Goal: Task Accomplishment & Management: Complete application form

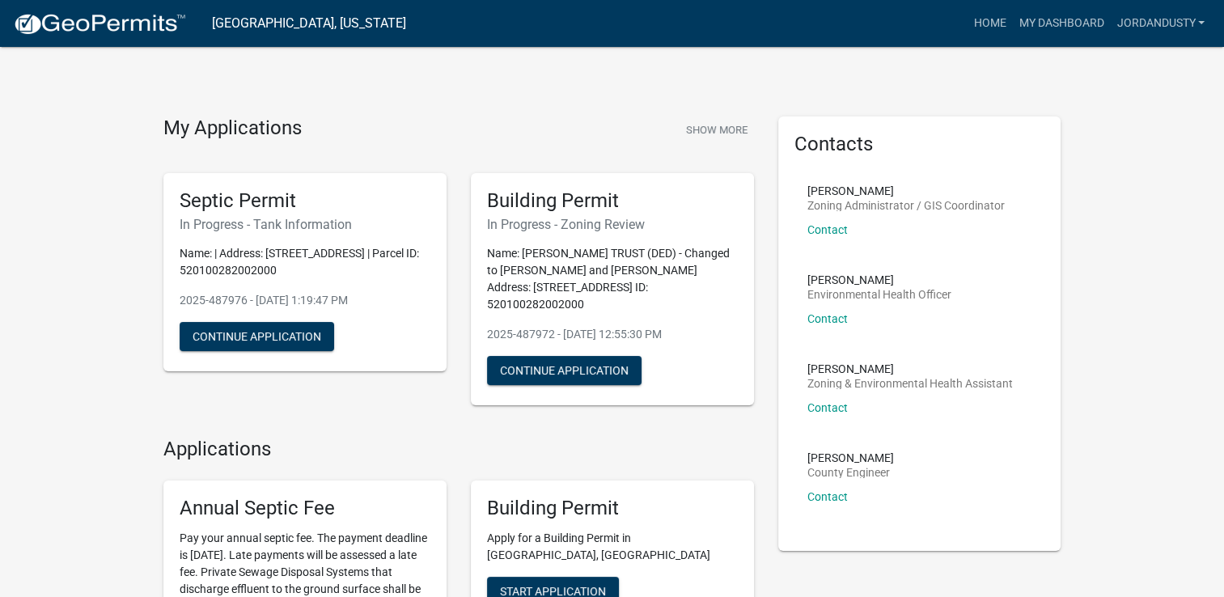
scroll to position [81, 0]
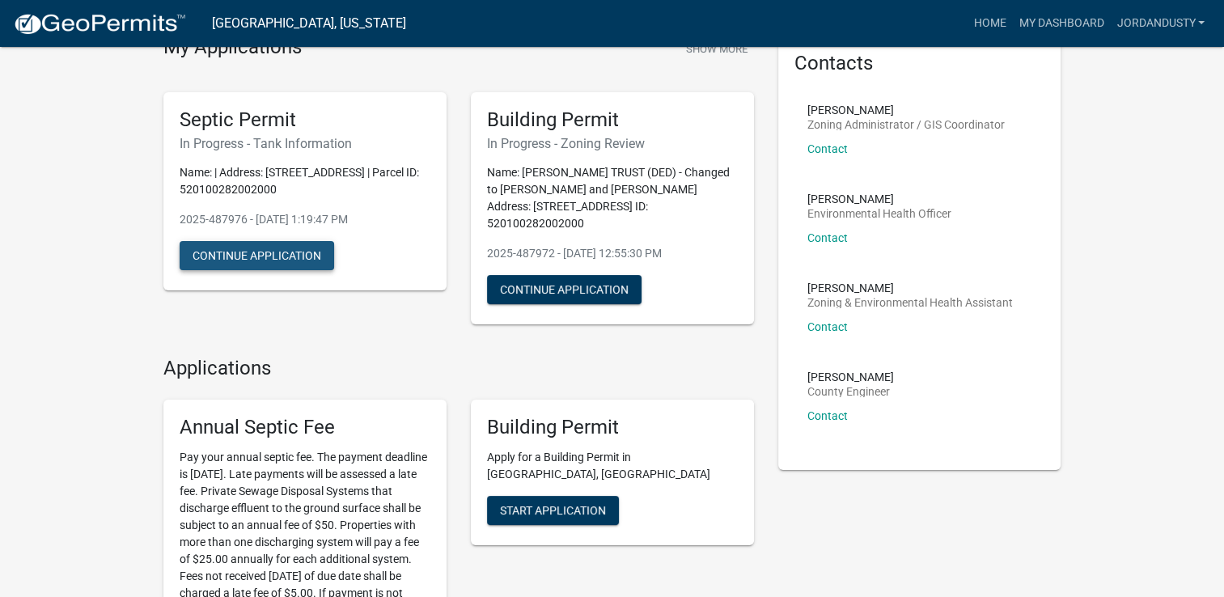
click at [308, 255] on button "Continue Application" at bounding box center [257, 255] width 154 height 29
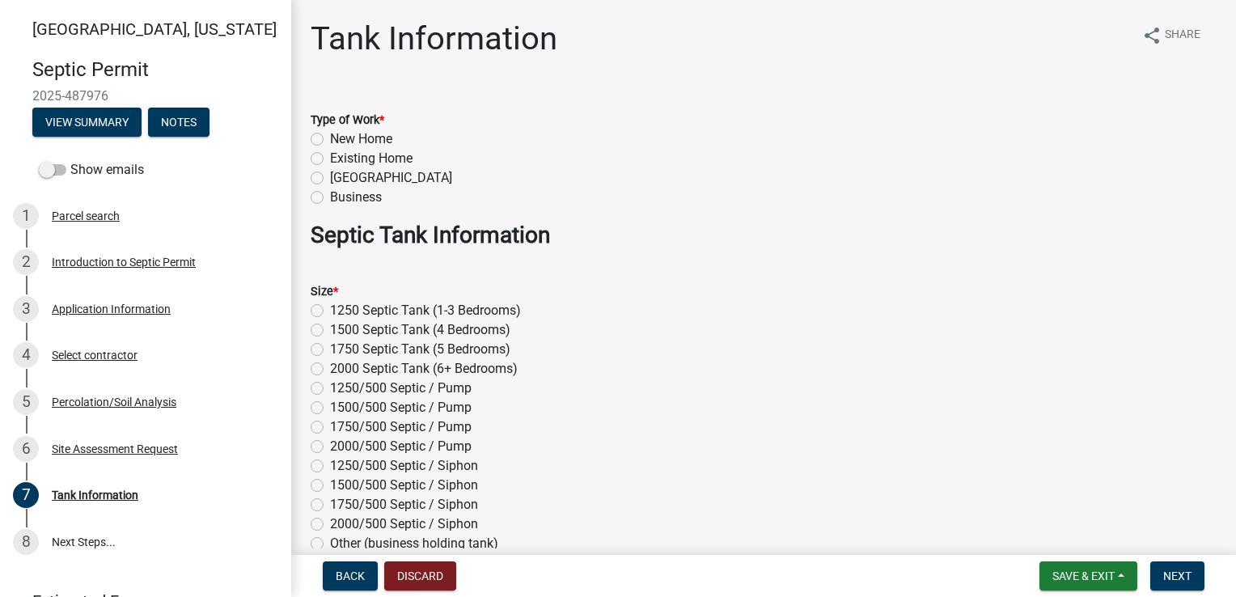
scroll to position [81, 0]
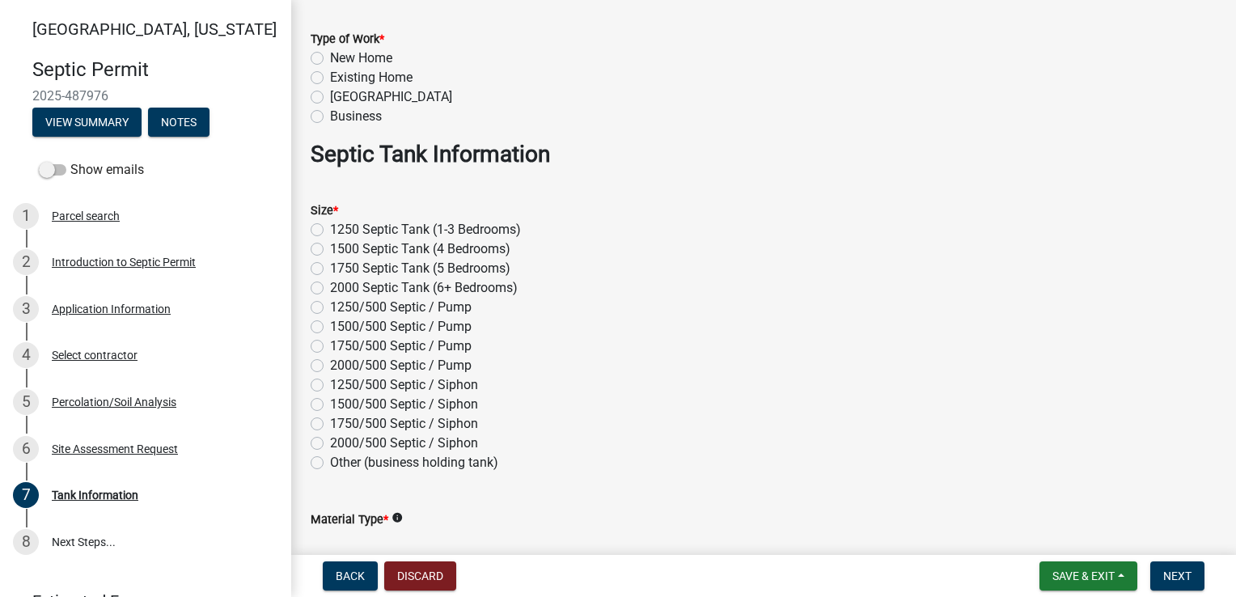
click at [330, 267] on label "1750 Septic Tank (5 Bedrooms)" at bounding box center [420, 268] width 180 height 19
click at [330, 267] on input "1750 Septic Tank (5 Bedrooms)" at bounding box center [335, 264] width 11 height 11
radio input "true"
click at [330, 56] on label "New Home" at bounding box center [361, 58] width 62 height 19
click at [330, 56] on input "New Home" at bounding box center [335, 54] width 11 height 11
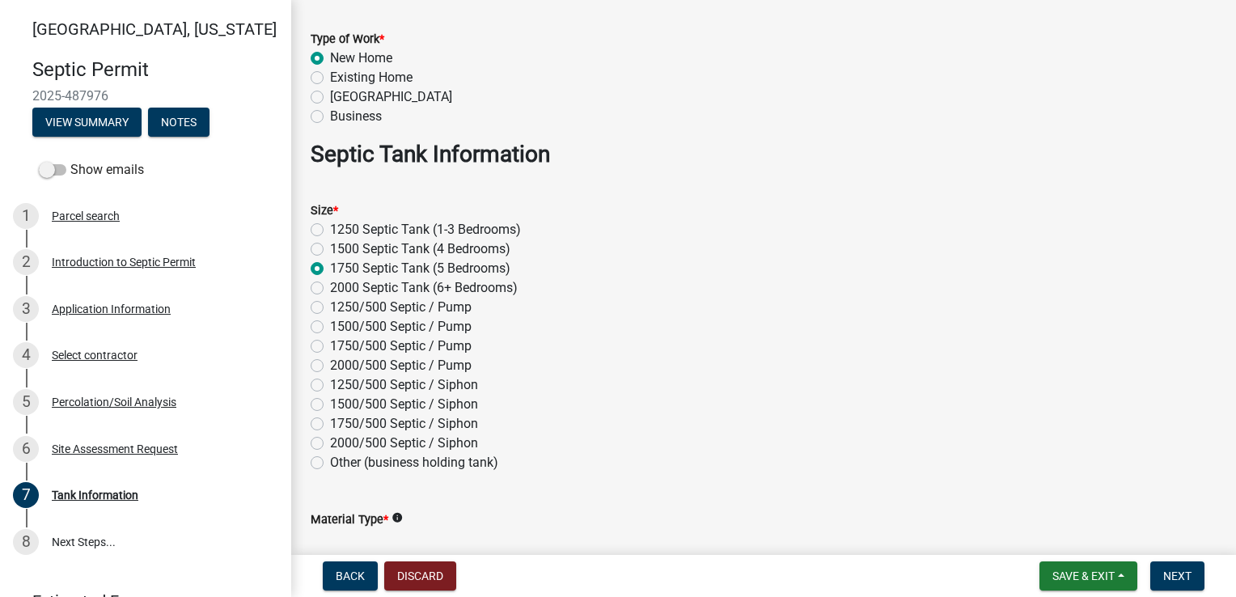
radio input "true"
click at [330, 349] on label "1750/500 Septic / Pump" at bounding box center [401, 345] width 142 height 19
click at [330, 347] on input "1750/500 Septic / Pump" at bounding box center [335, 341] width 11 height 11
radio input "true"
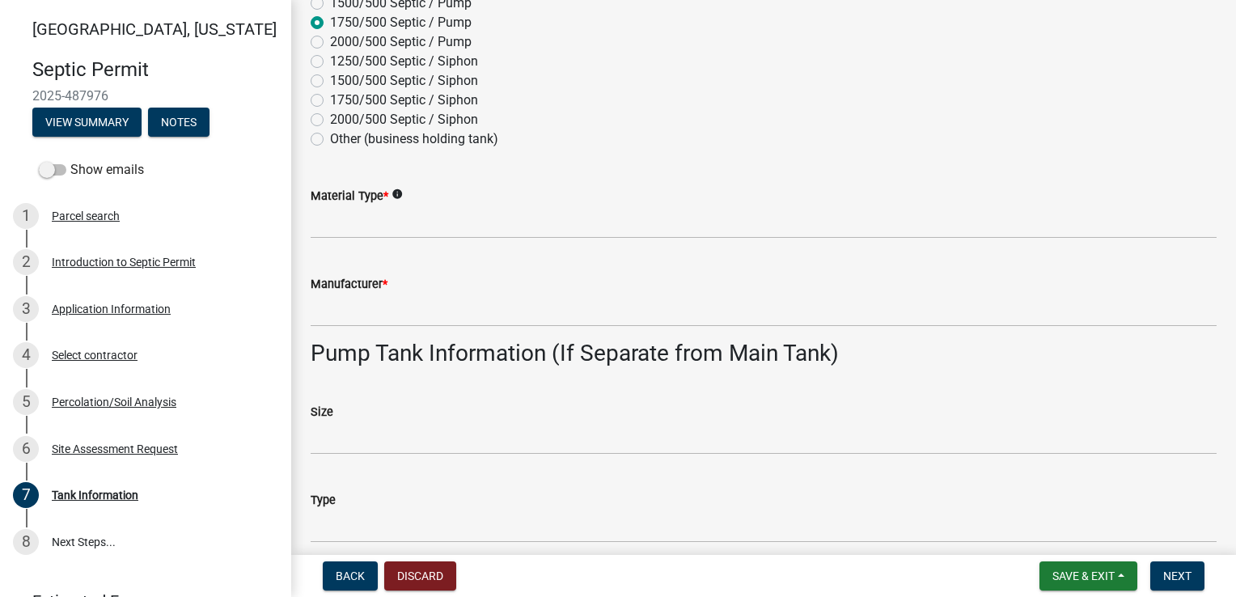
scroll to position [485, 0]
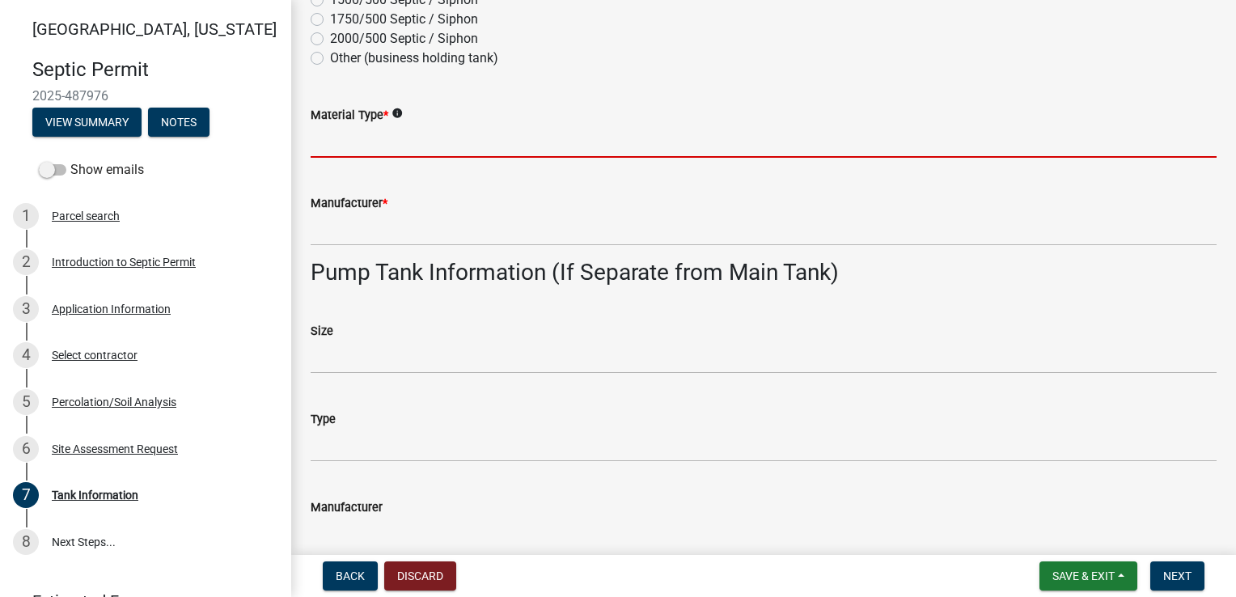
click at [337, 150] on input "Material Type *" at bounding box center [764, 141] width 906 height 33
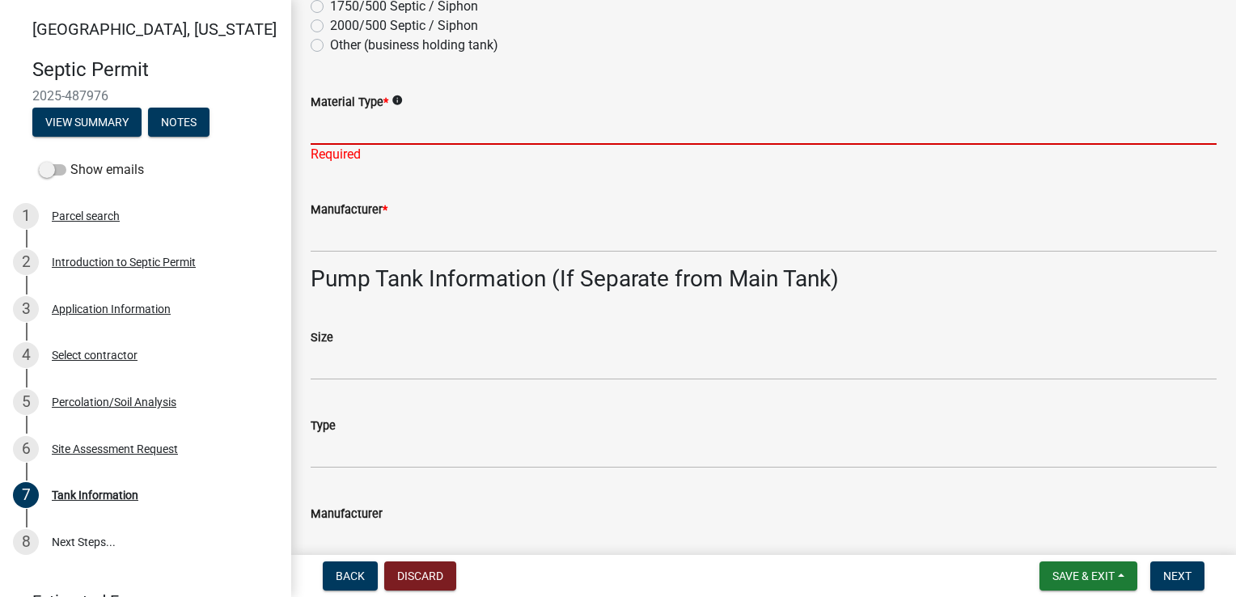
scroll to position [566, 0]
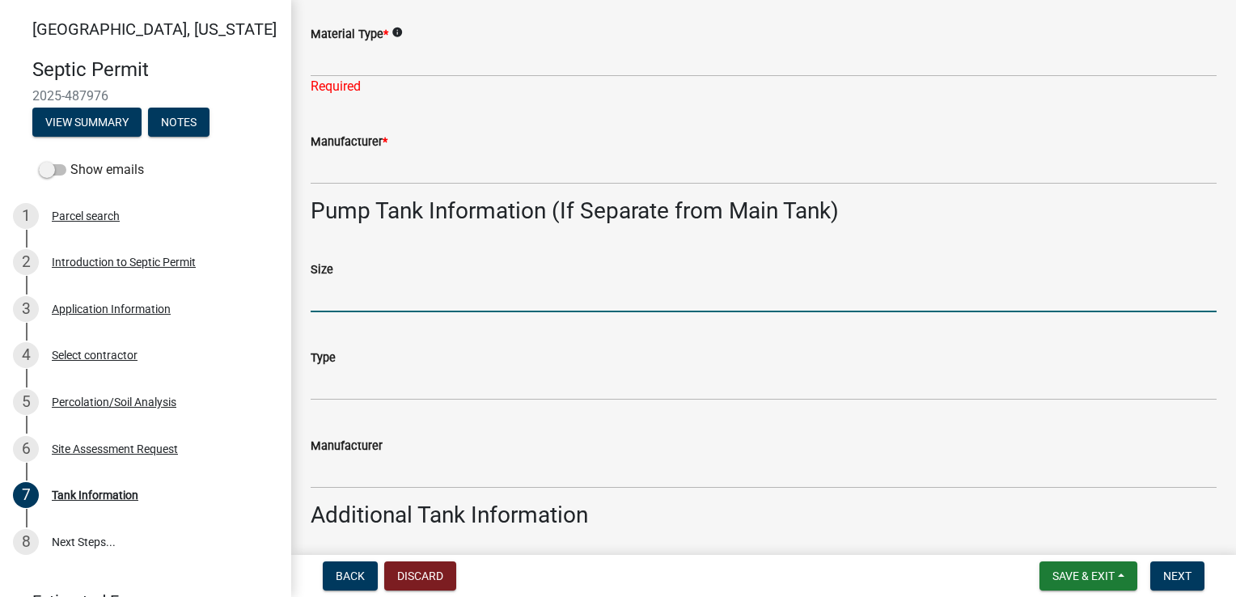
click at [376, 302] on input "Size" at bounding box center [764, 295] width 906 height 33
type input "750"
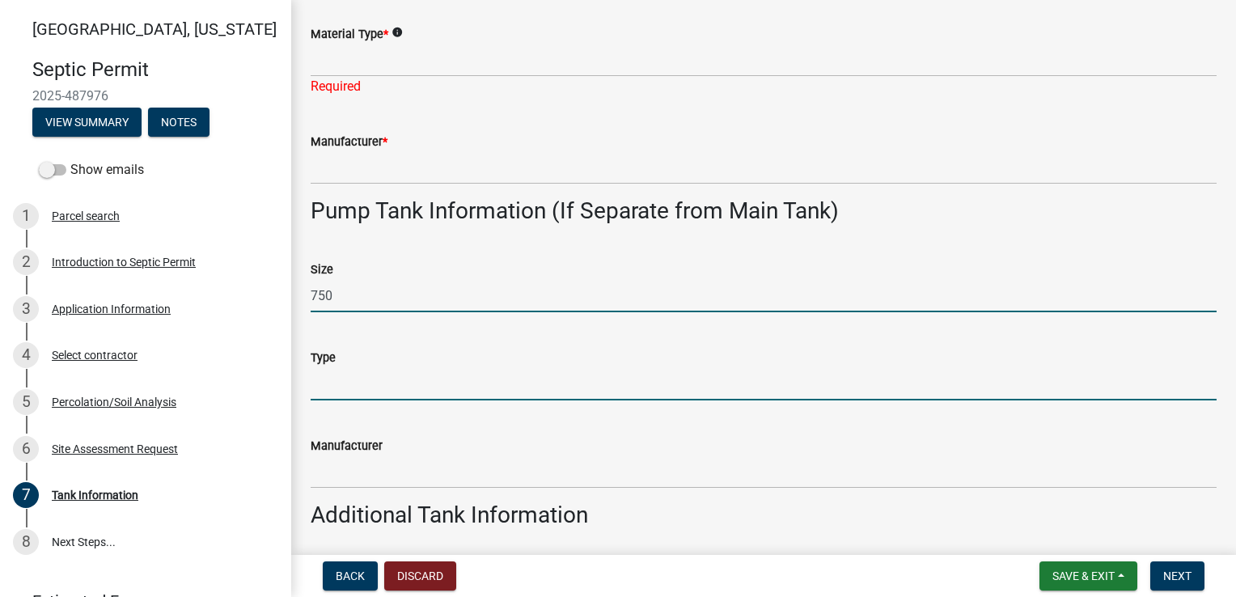
click at [346, 386] on input "Type" at bounding box center [764, 383] width 906 height 33
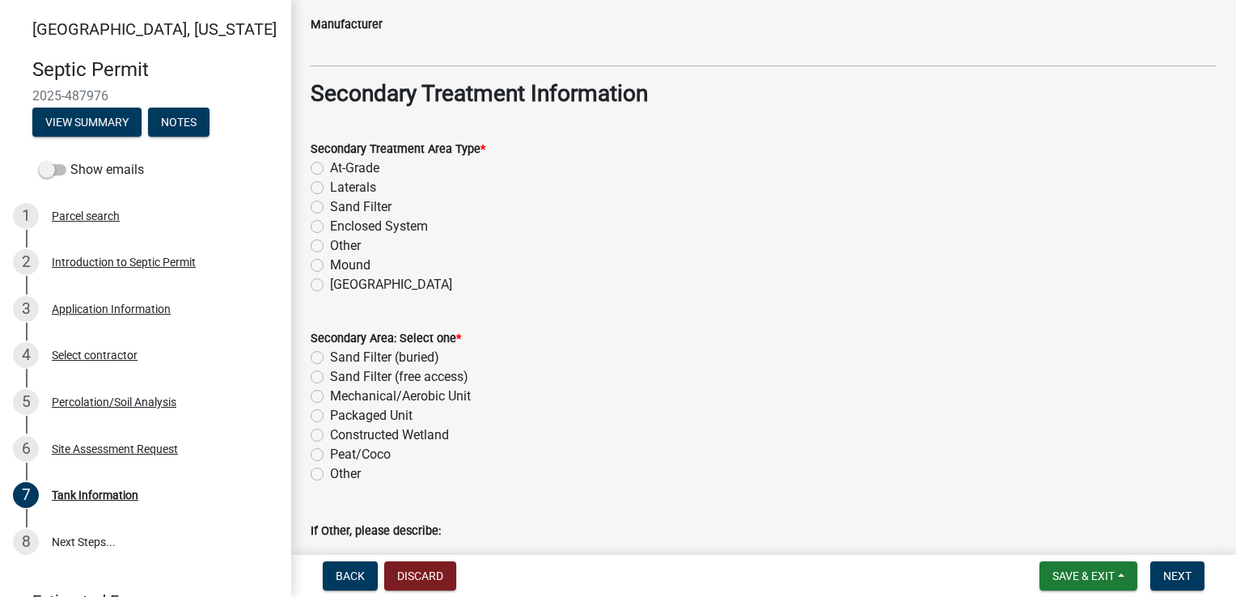
scroll to position [1294, 0]
click at [330, 169] on label "At-Grade" at bounding box center [354, 166] width 49 height 19
click at [330, 167] on input "At-Grade" at bounding box center [335, 162] width 11 height 11
radio input "true"
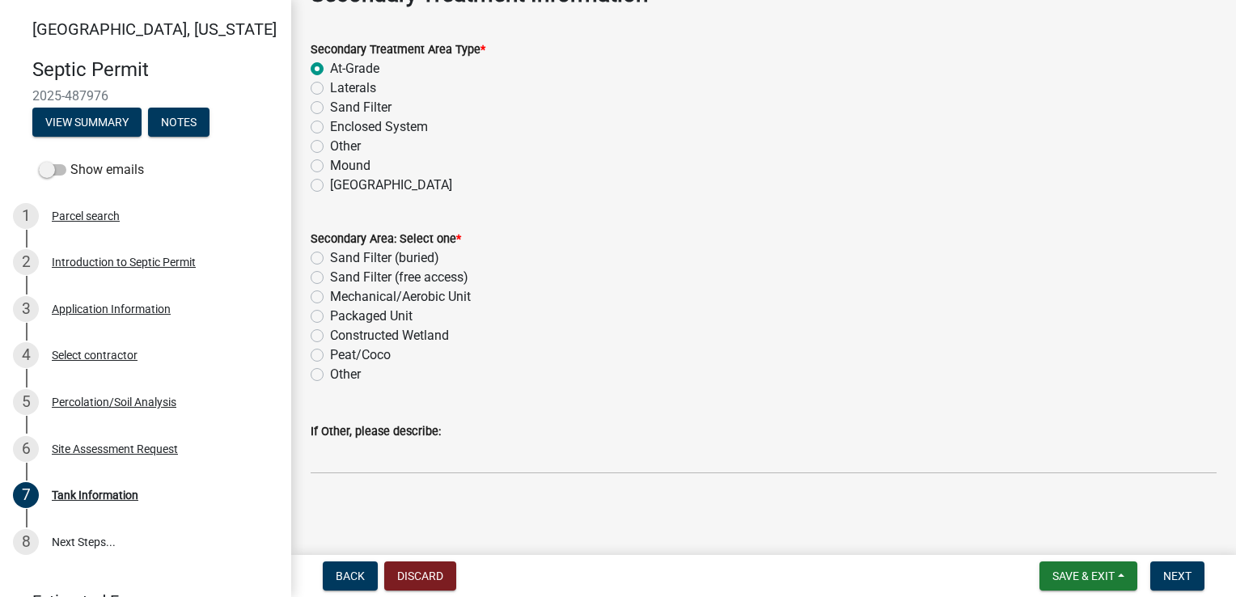
scroll to position [1394, 0]
click at [330, 375] on label "Other" at bounding box center [345, 372] width 31 height 19
click at [330, 374] on input "Other" at bounding box center [335, 368] width 11 height 11
radio input "true"
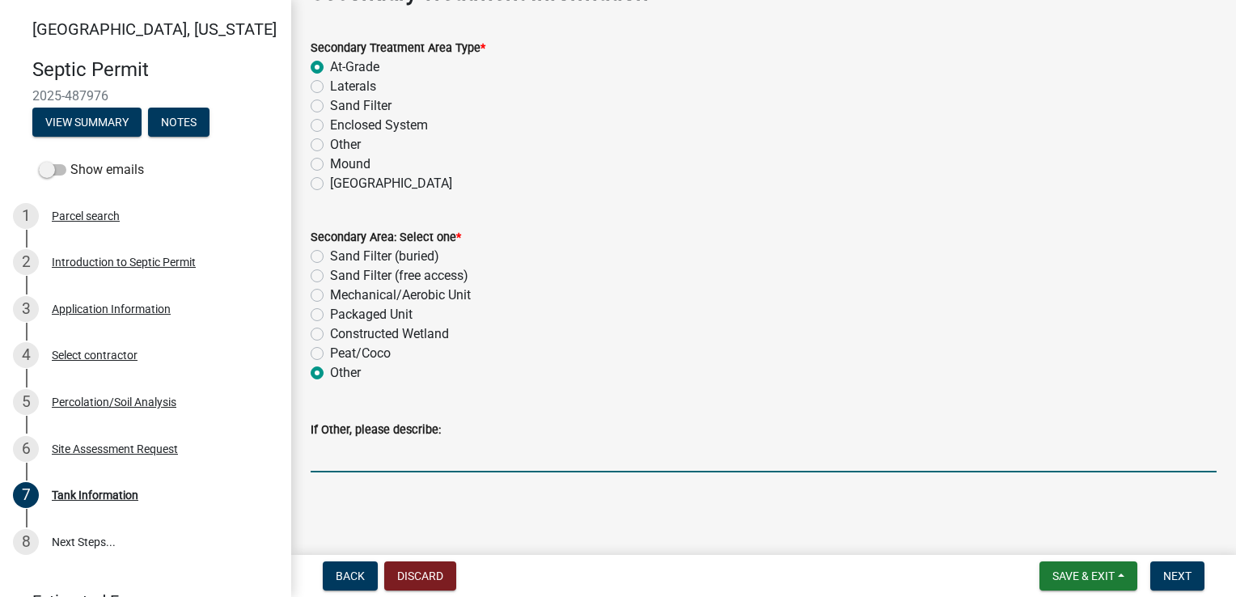
click at [342, 457] on input "If Other, please describe:" at bounding box center [764, 455] width 906 height 33
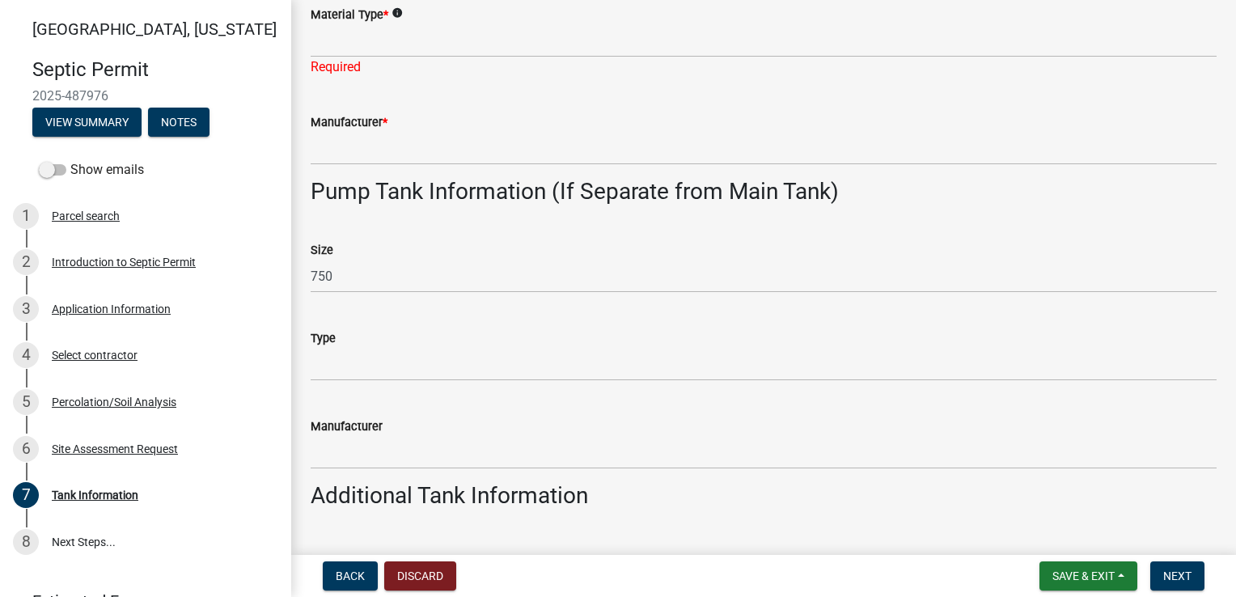
scroll to position [585, 0]
type input "Excavated, At-Grade"
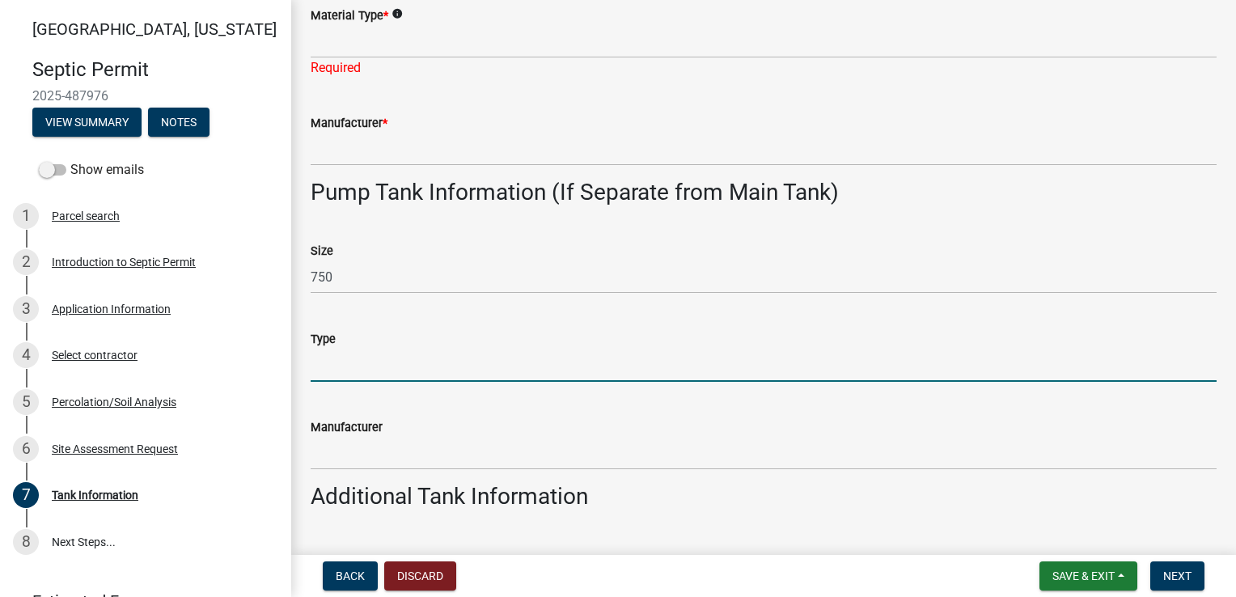
click at [320, 360] on input "Type" at bounding box center [764, 365] width 906 height 33
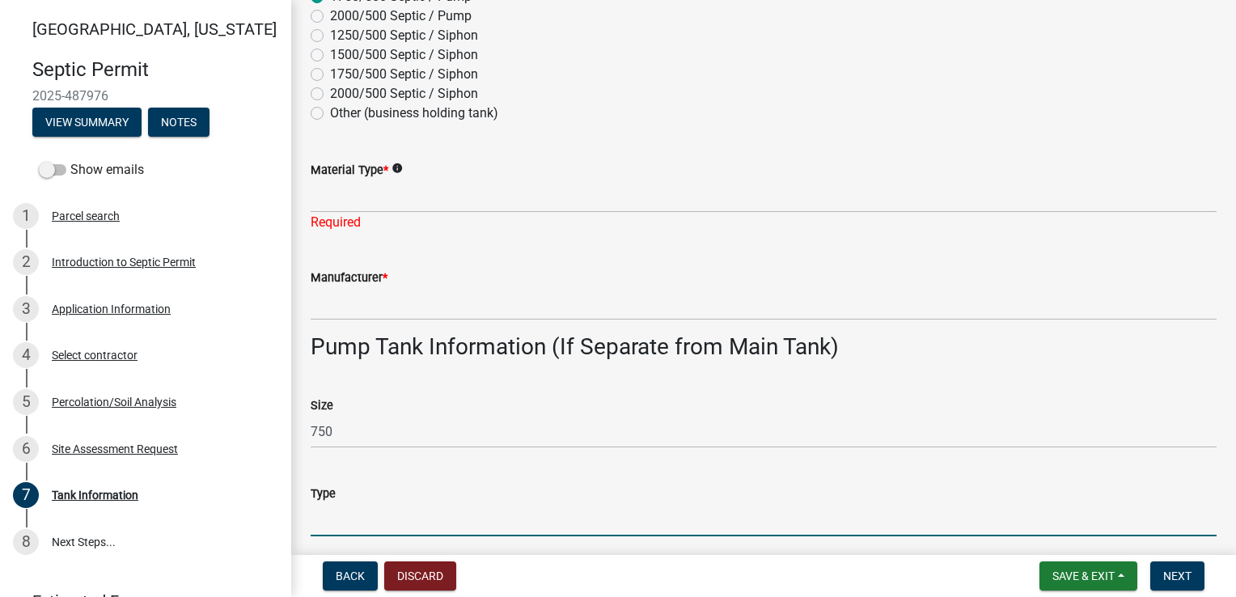
scroll to position [423, 0]
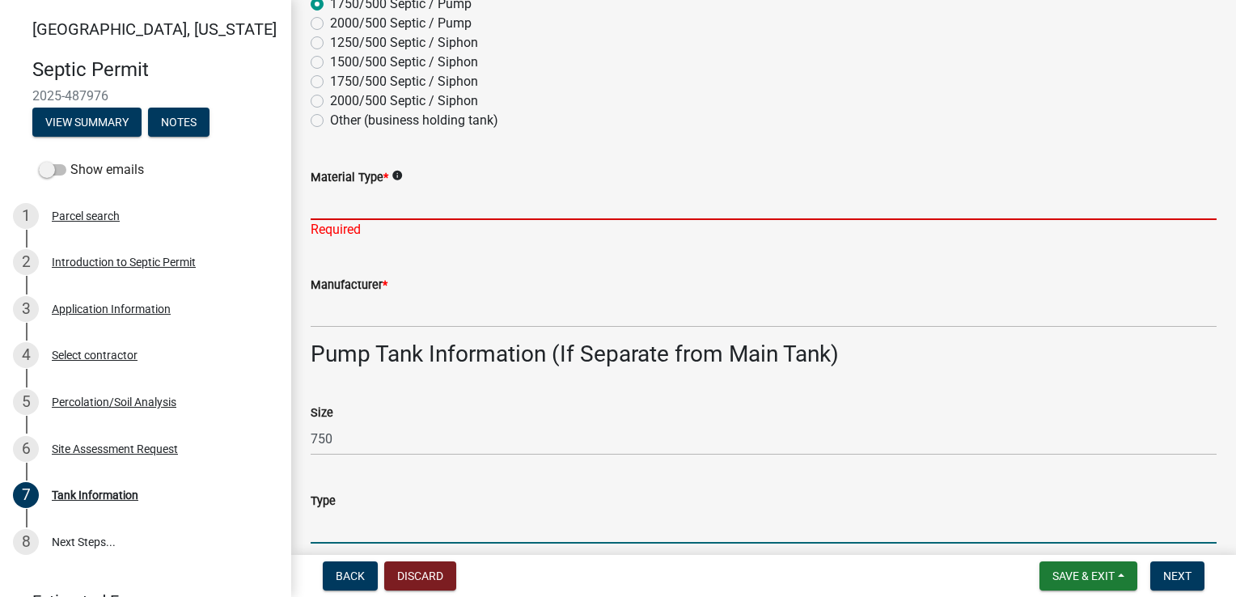
click at [347, 207] on input "Material Type *" at bounding box center [764, 203] width 906 height 33
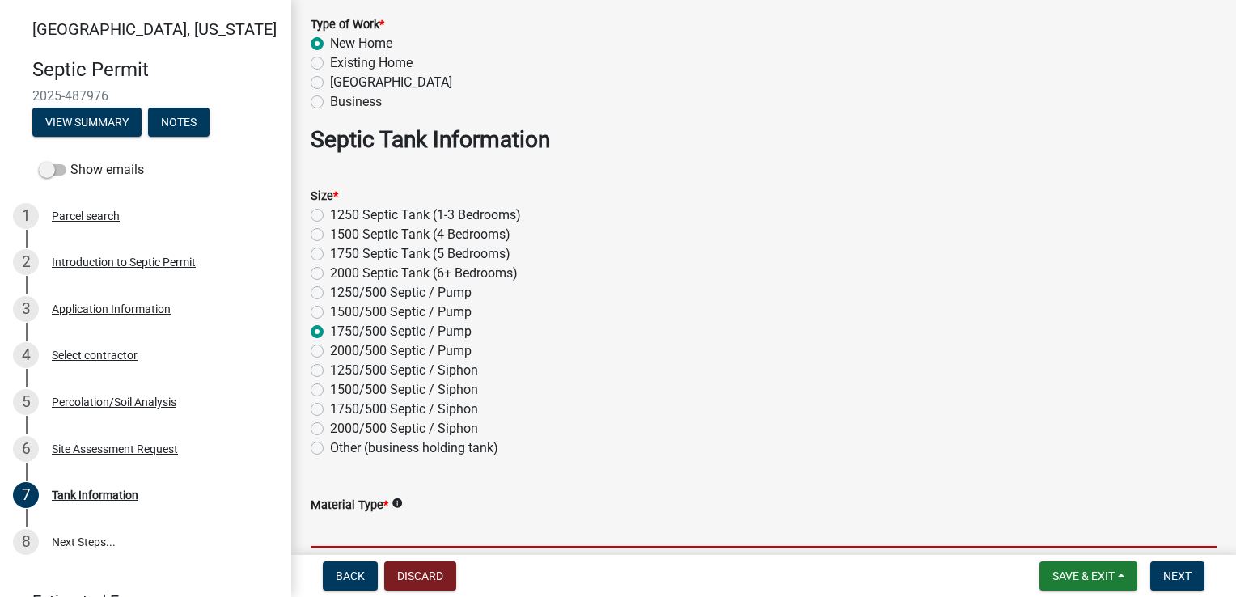
scroll to position [0, 0]
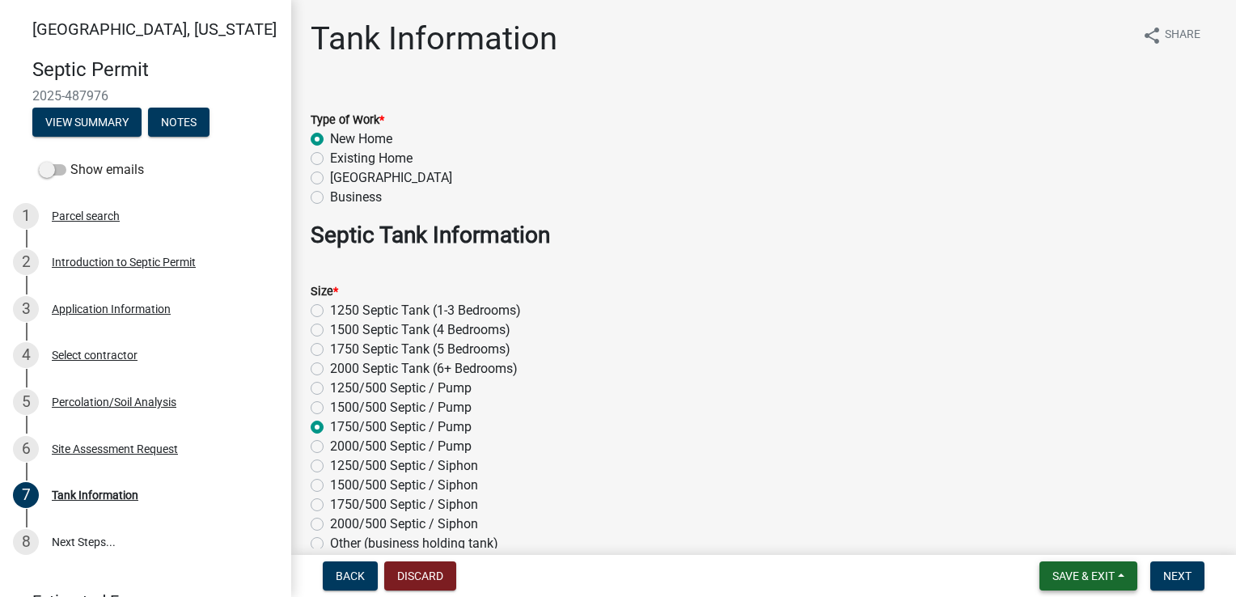
click at [1081, 574] on span "Save & Exit" at bounding box center [1083, 575] width 62 height 13
click at [1052, 535] on button "Save & Exit" at bounding box center [1072, 533] width 129 height 39
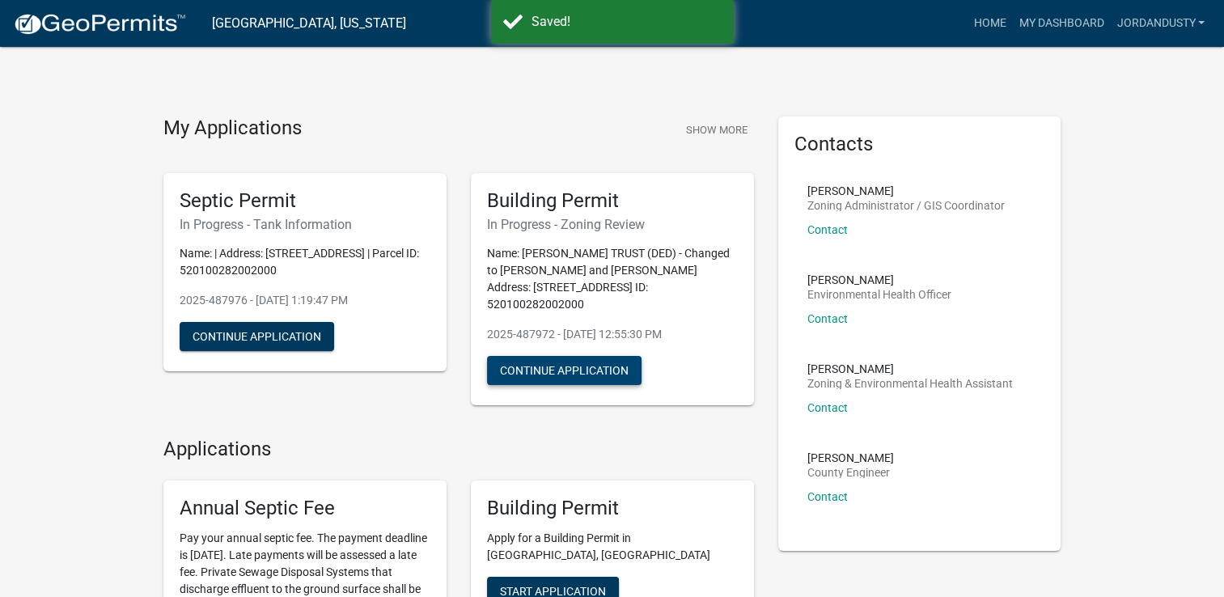
click at [574, 356] on button "Continue Application" at bounding box center [564, 370] width 154 height 29
